Goal: Find specific page/section: Find specific page/section

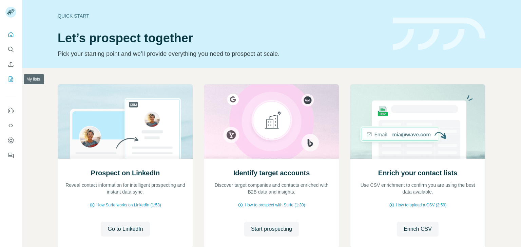
click at [9, 83] on button "My lists" at bounding box center [10, 79] width 11 height 12
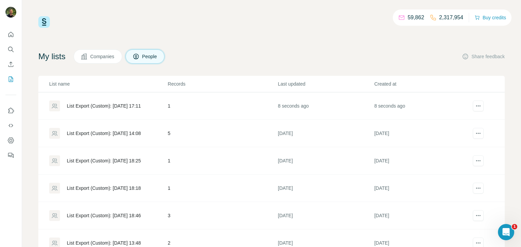
click at [183, 105] on td "1" at bounding box center [222, 106] width 110 height 27
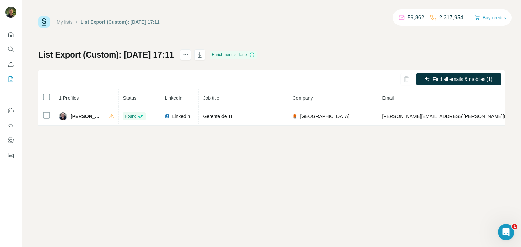
click at [205, 236] on div "My lists / List Export (Custom): [DATE] 17:11 59,862 2,317,954 Buy credits List…" at bounding box center [271, 123] width 499 height 247
